Goal: Obtain resource: Obtain resource

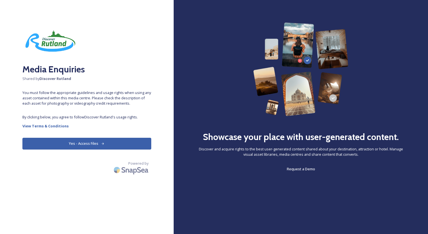
click at [88, 145] on button "Yes - Access Files" at bounding box center [86, 142] width 129 height 11
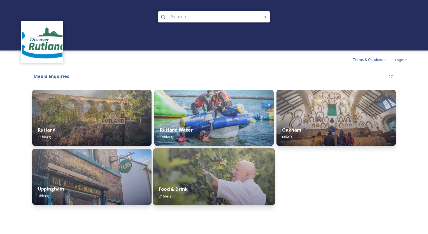
click at [222, 164] on img at bounding box center [214, 176] width 122 height 57
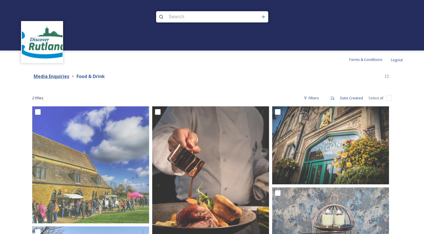
click at [55, 77] on strong "Media Enquiries" at bounding box center [52, 76] width 36 height 6
